Goal: Find specific page/section: Find specific page/section

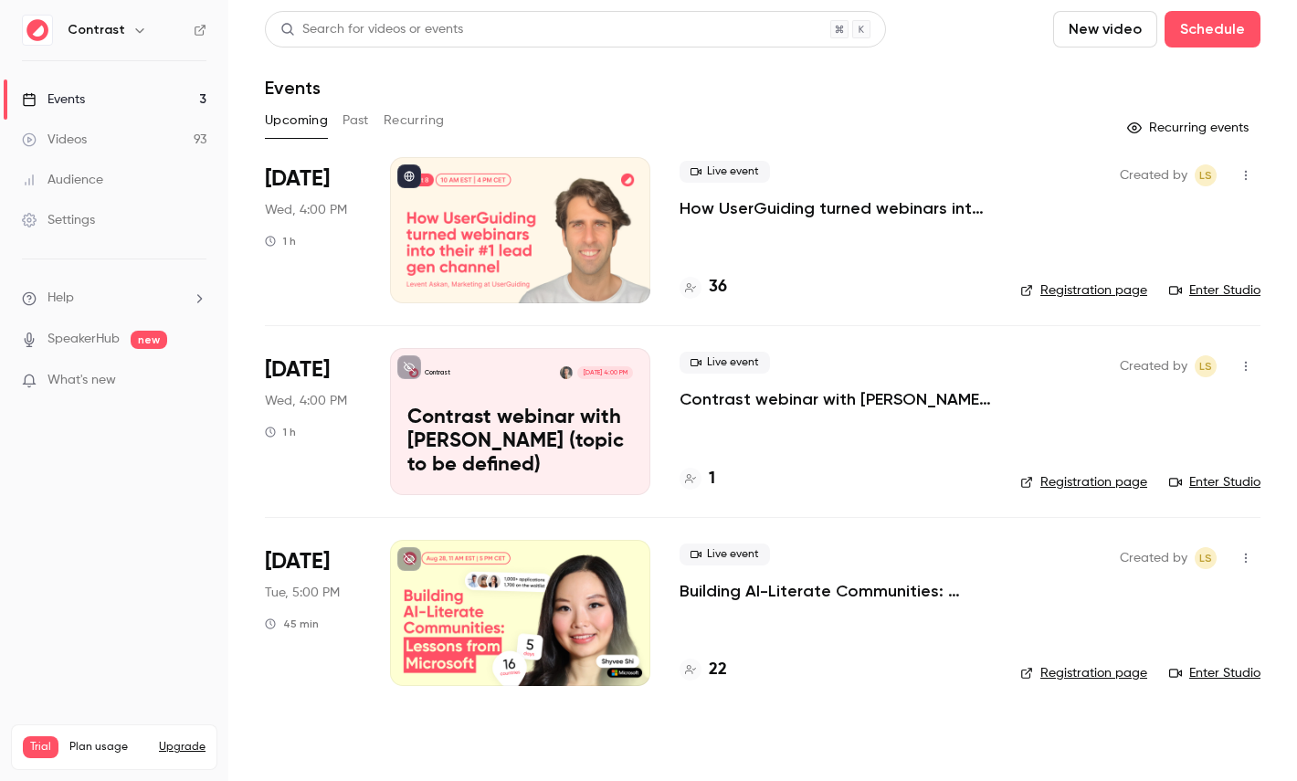
click at [141, 31] on button "button" at bounding box center [140, 30] width 22 height 22
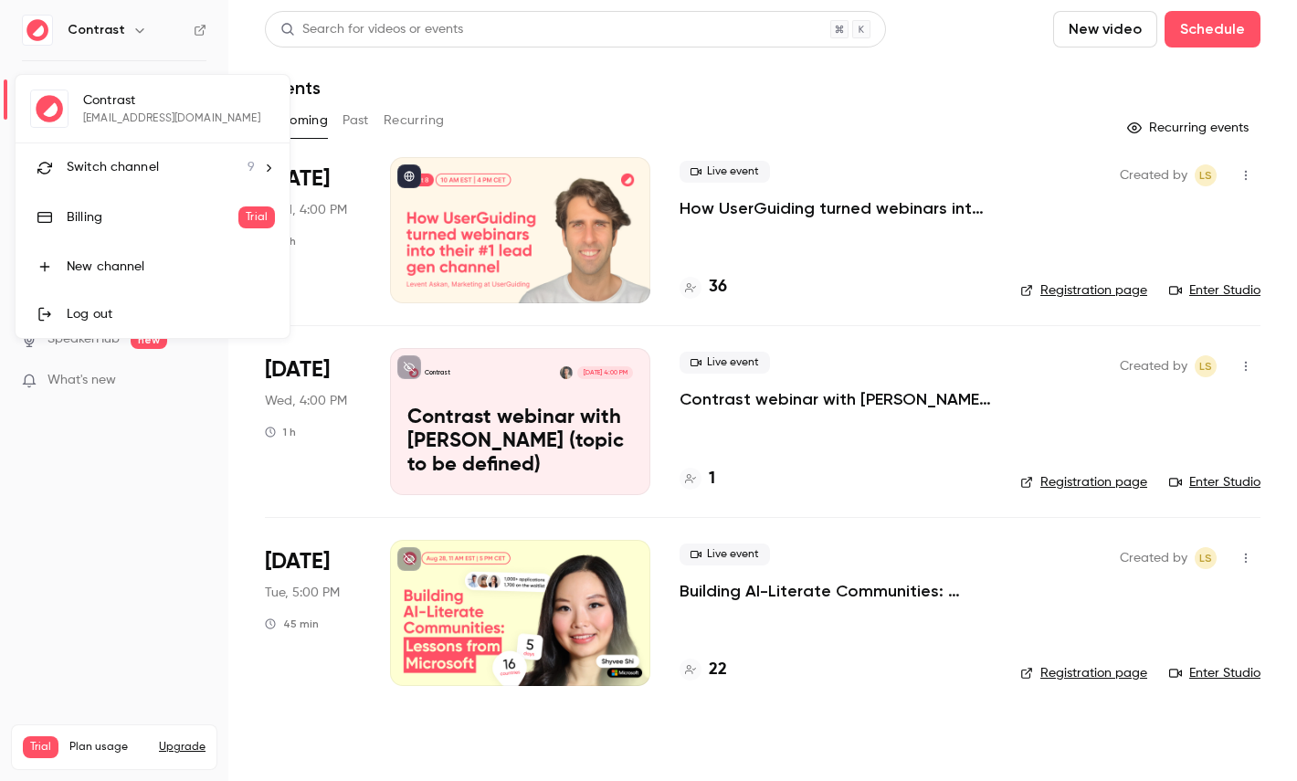
click at [157, 162] on div "Switch channel 9" at bounding box center [161, 167] width 188 height 19
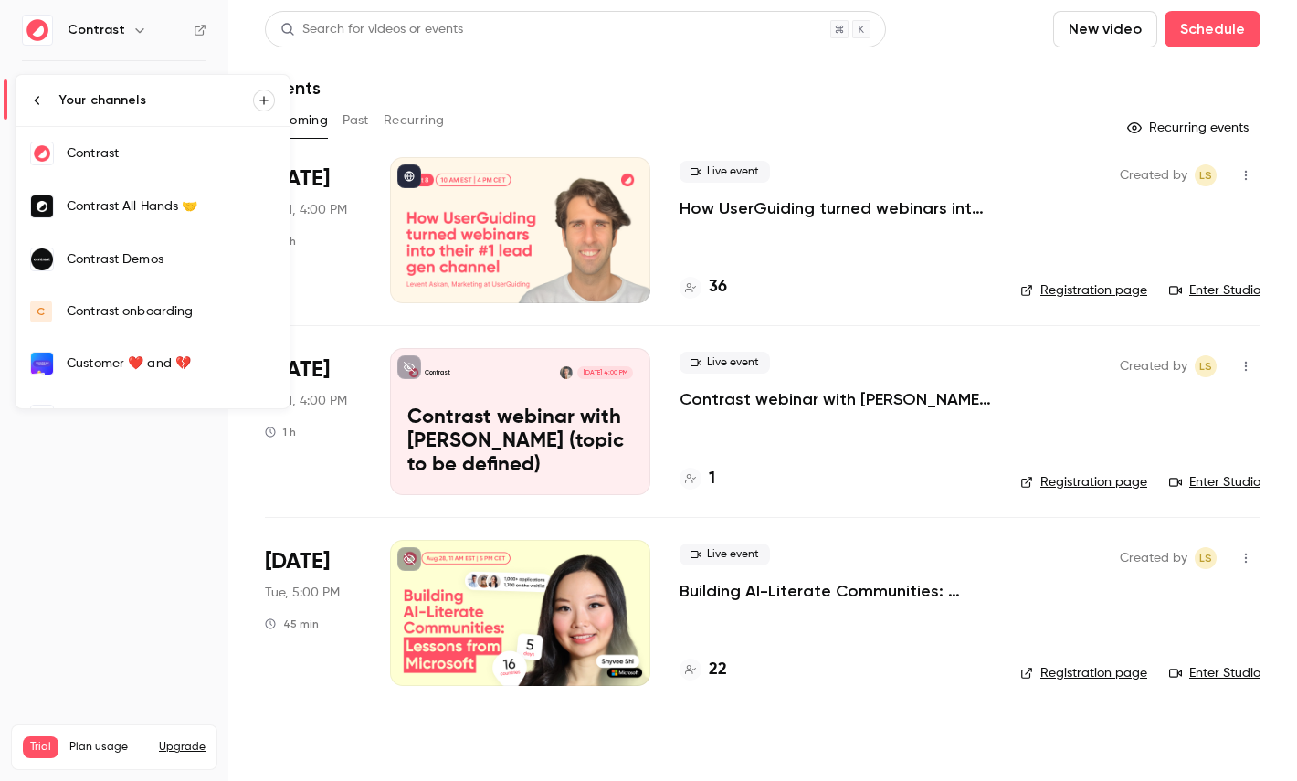
click at [136, 262] on div "Contrast Demos" at bounding box center [171, 259] width 208 height 18
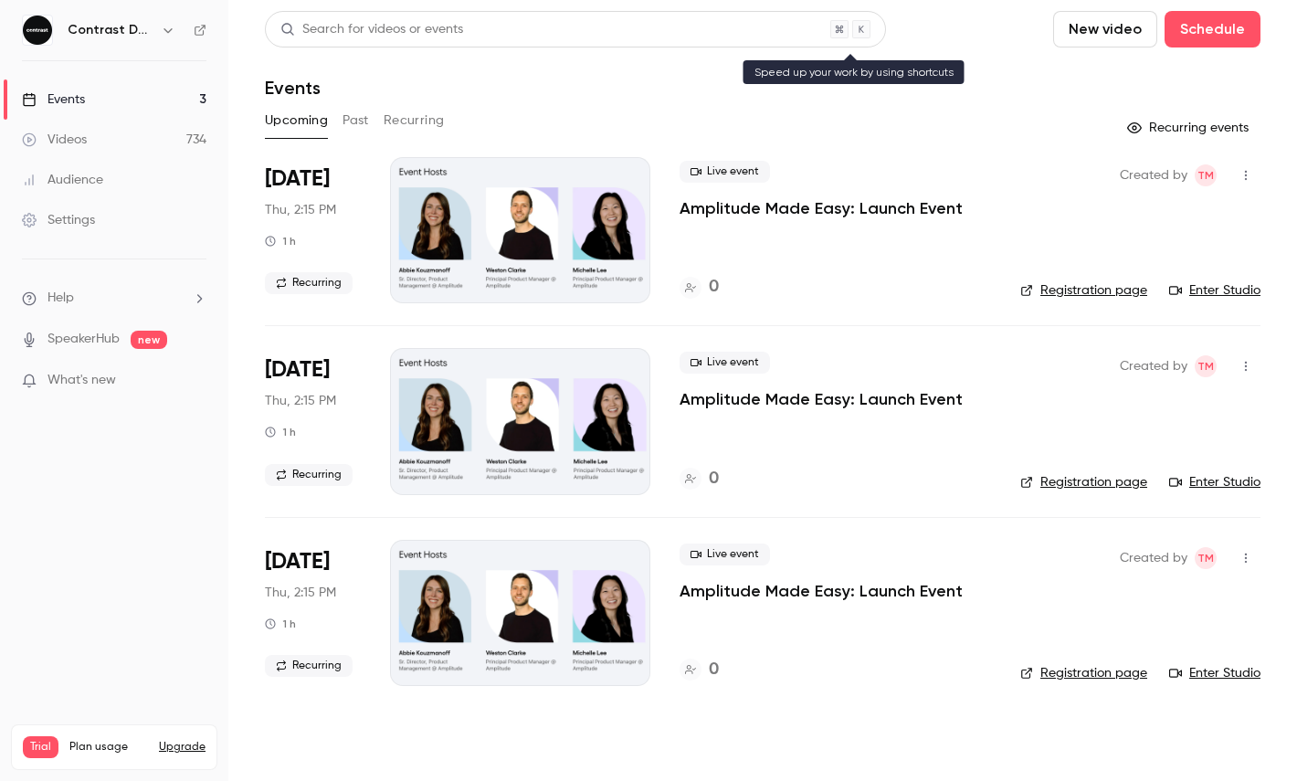
click at [374, 46] on div "Search for videos or events" at bounding box center [575, 29] width 621 height 37
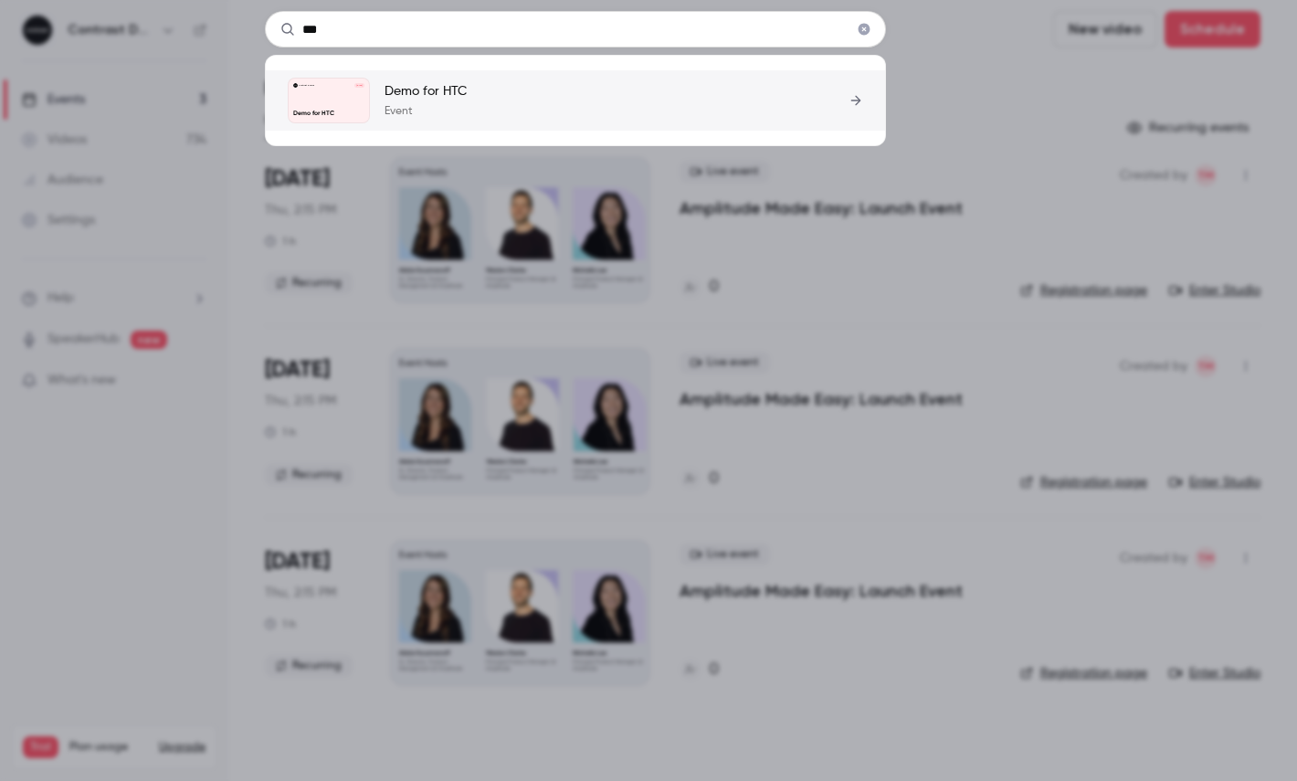
type input "***"
click at [505, 121] on link "Contrast Demos [DATE] Demo for HTC Demo for HTC Event" at bounding box center [575, 101] width 575 height 46
